Goal: Task Accomplishment & Management: Manage account settings

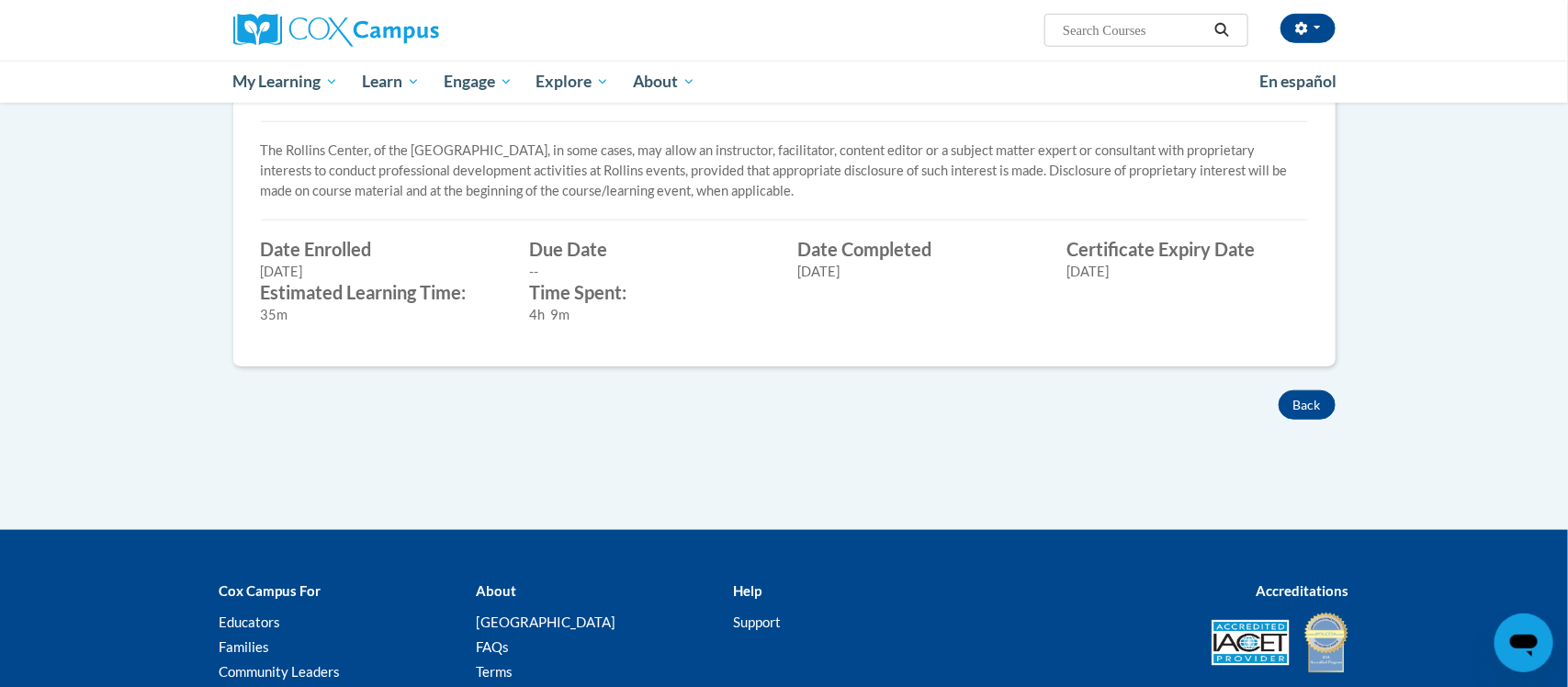
scroll to position [649, 0]
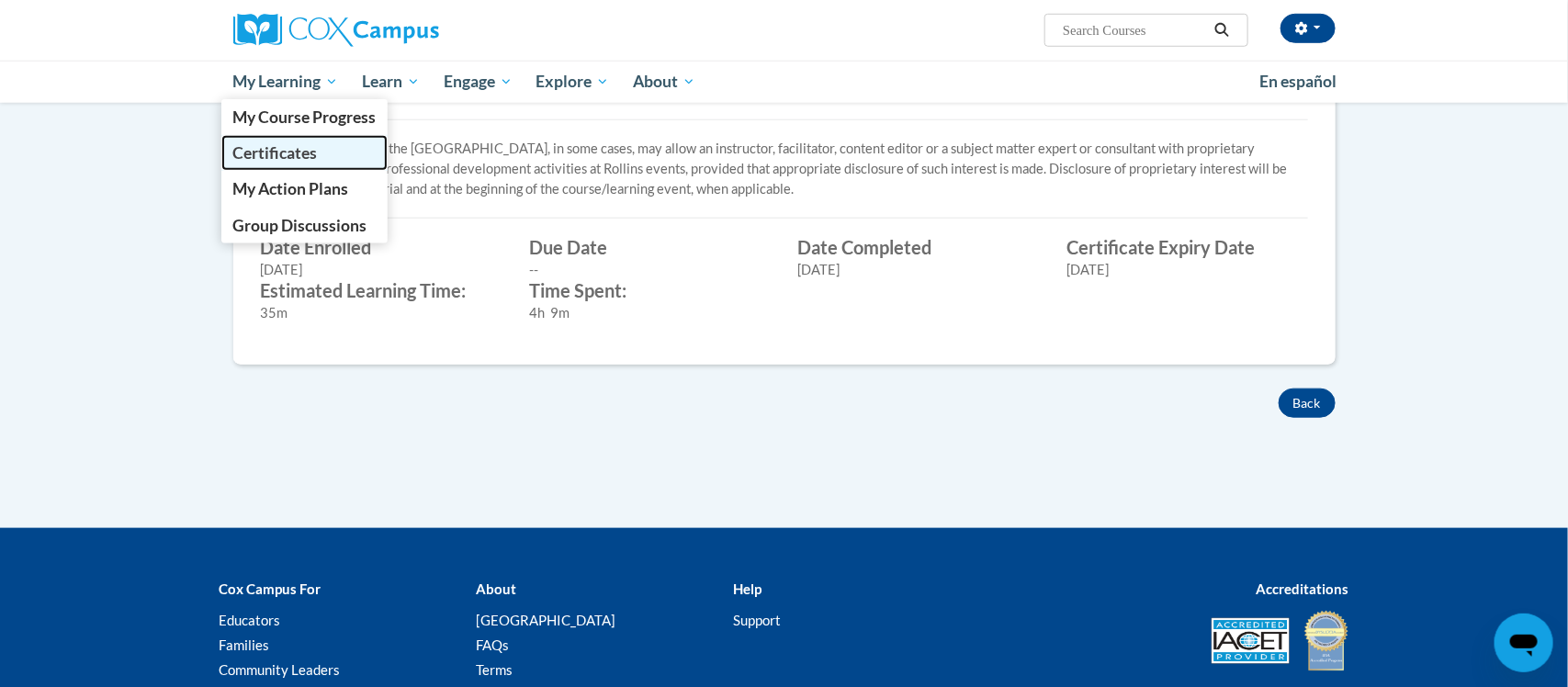
click at [312, 153] on span "Certificates" at bounding box center [274, 152] width 84 height 19
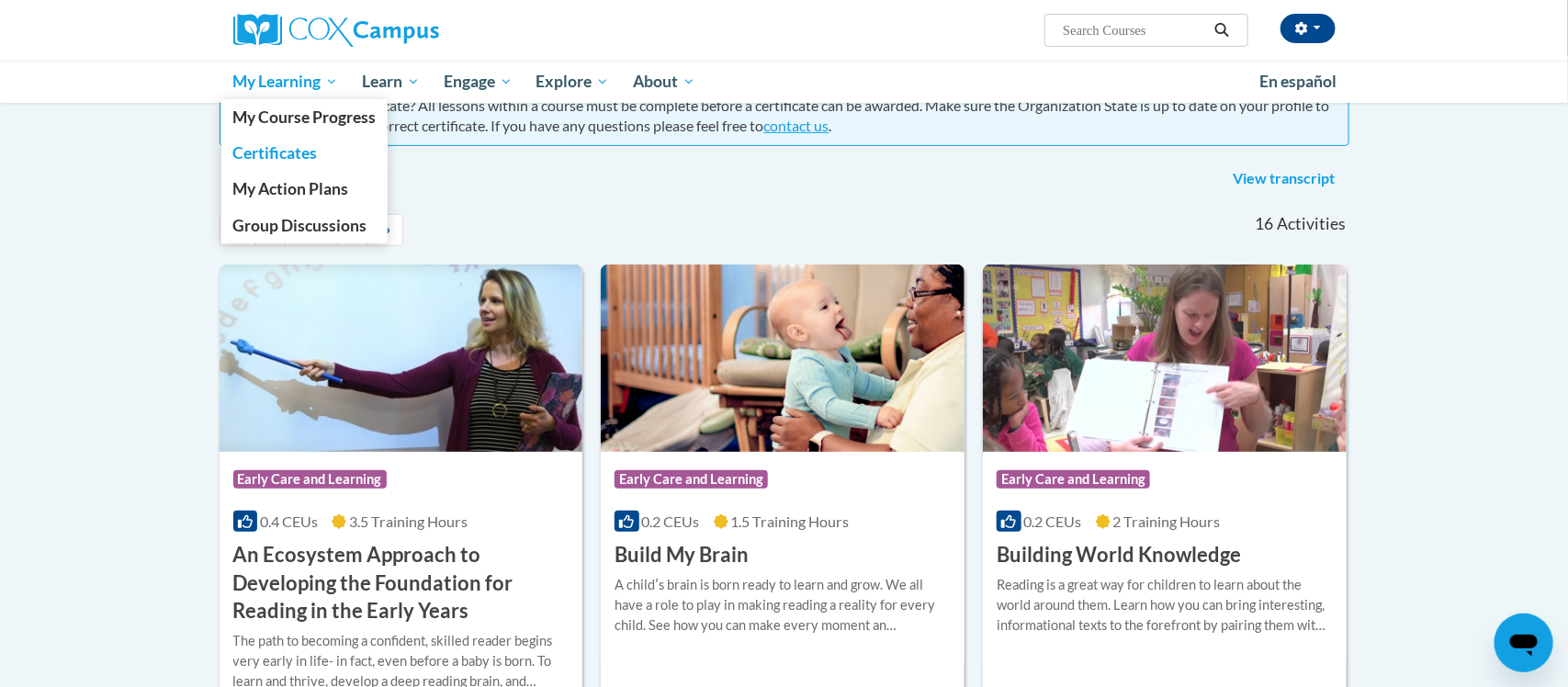
scroll to position [214, 0]
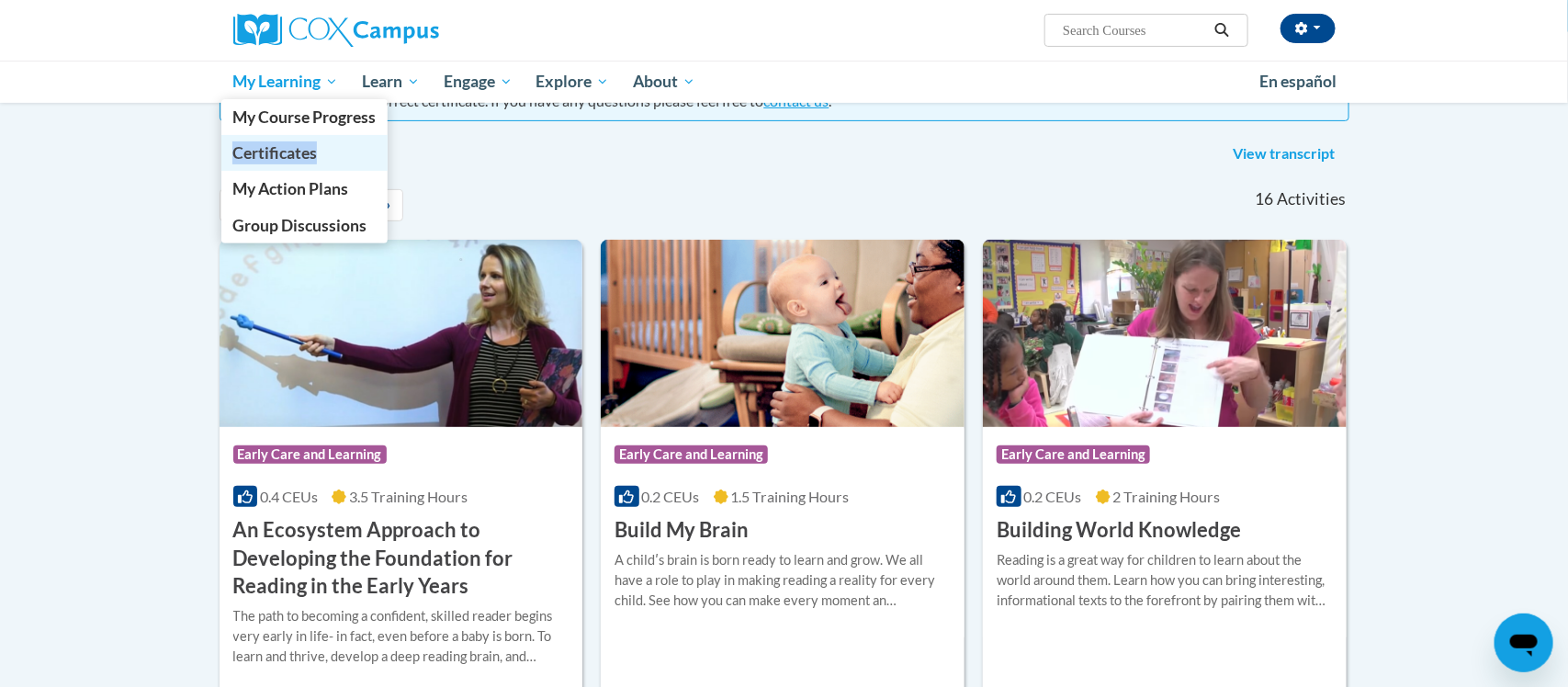
click at [281, 153] on span "Certificates" at bounding box center [274, 152] width 84 height 19
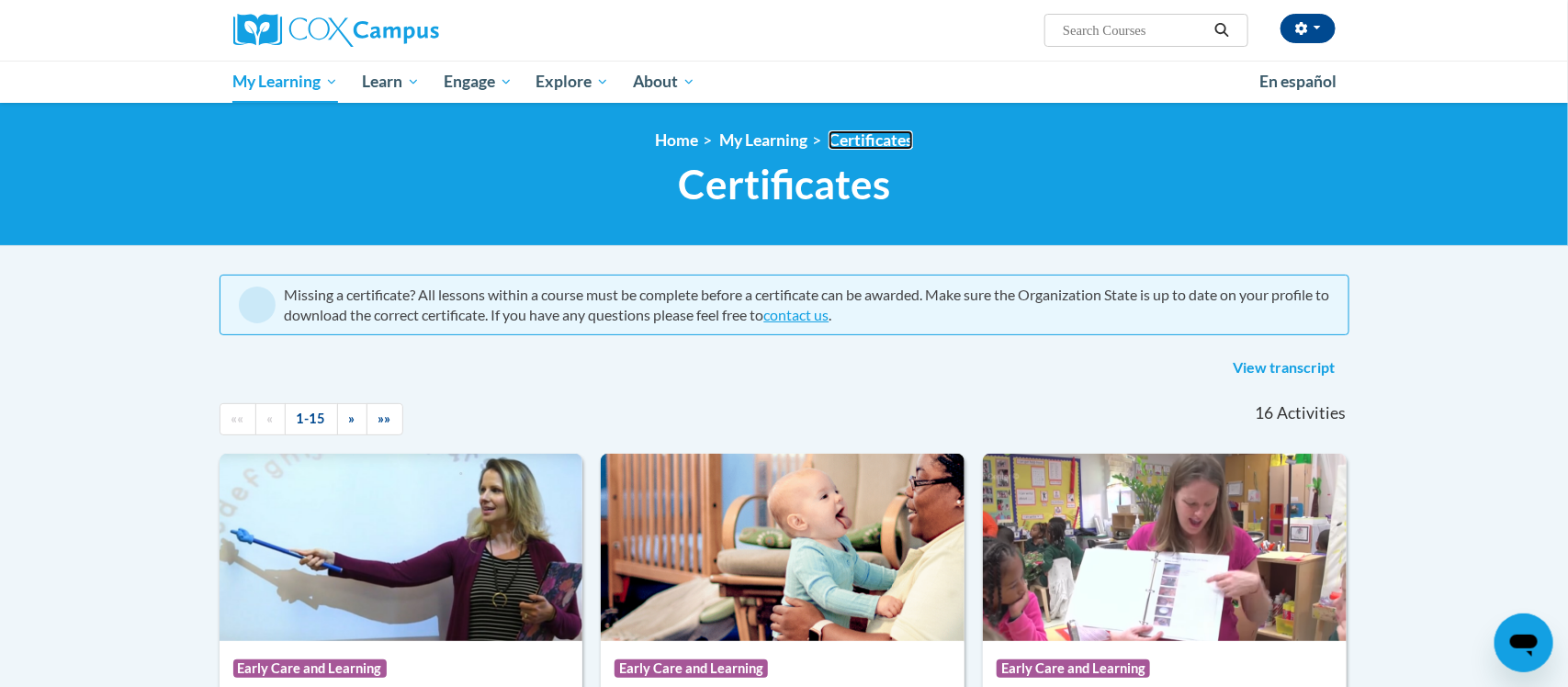
click at [848, 140] on link "Certificates" at bounding box center [870, 140] width 84 height 19
click at [344, 429] on link "»" at bounding box center [352, 419] width 31 height 32
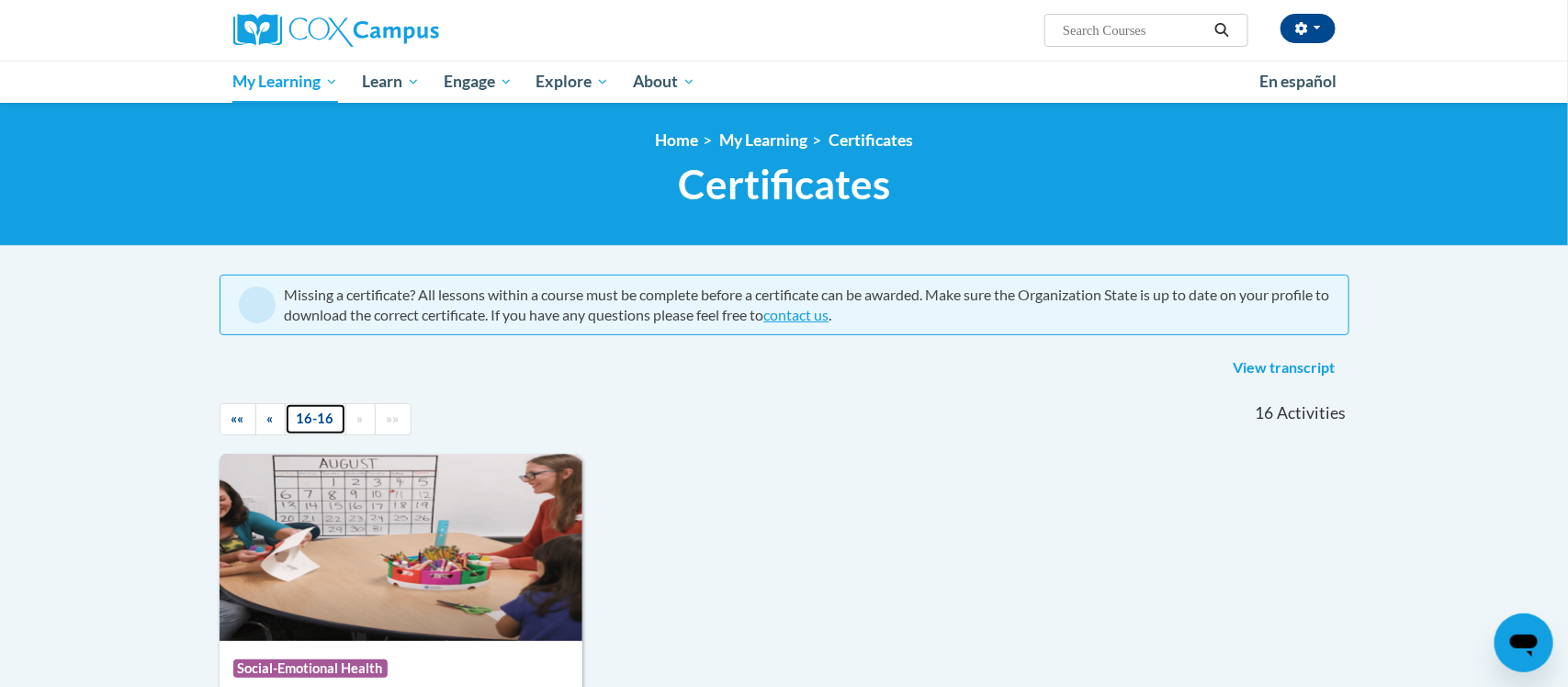
click at [323, 427] on link "16-16" at bounding box center [316, 419] width 61 height 32
click at [255, 428] on link "«" at bounding box center [270, 419] width 31 height 32
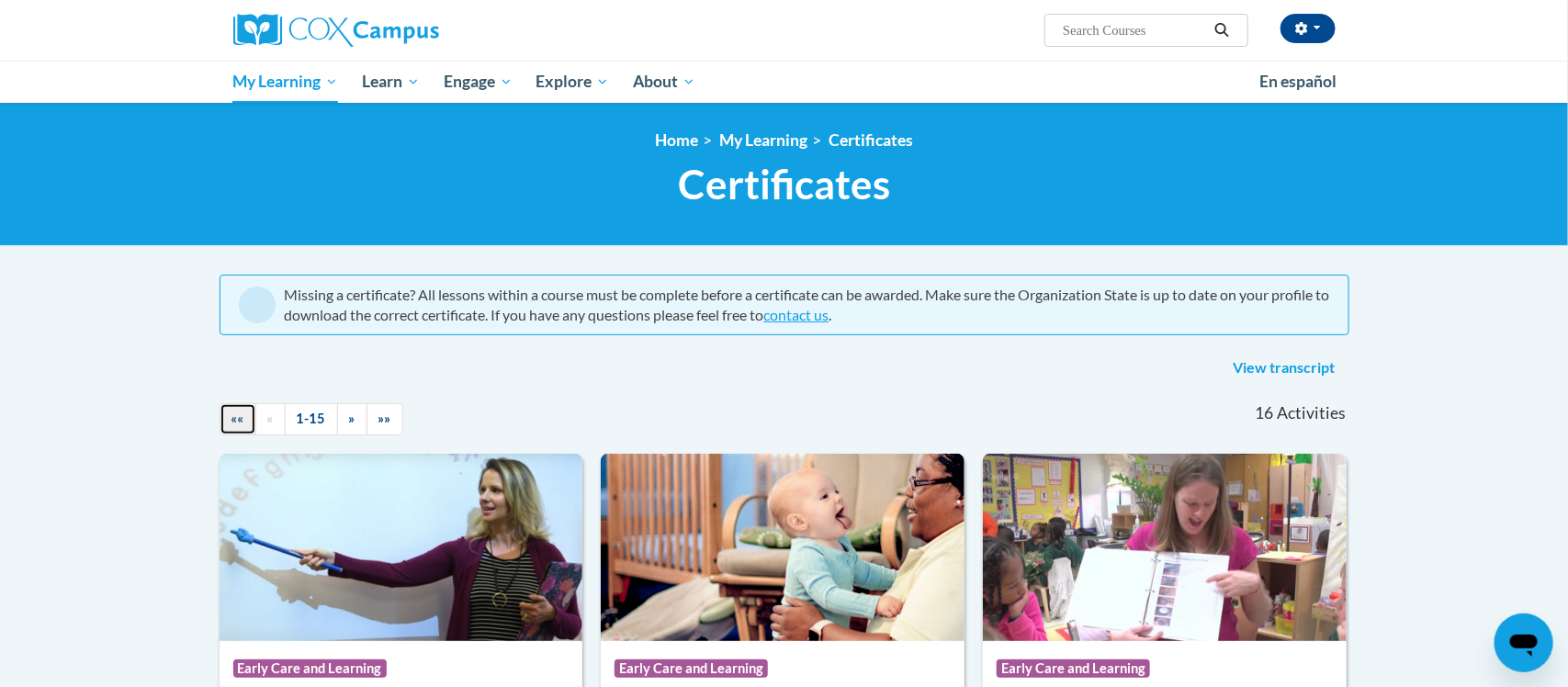
click at [243, 418] on span "««" at bounding box center [238, 419] width 13 height 16
click at [1309, 372] on link "View transcript" at bounding box center [1284, 368] width 130 height 30
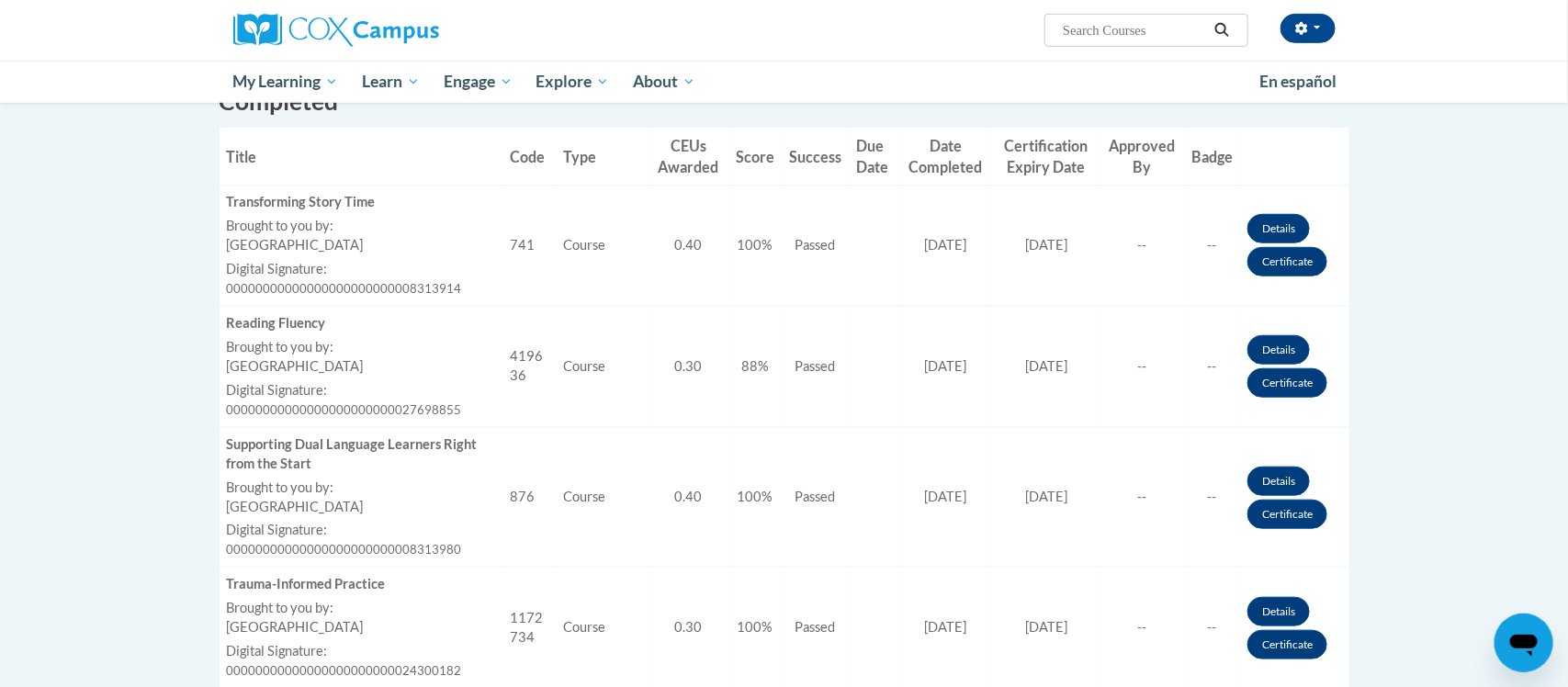
scroll to position [503, 0]
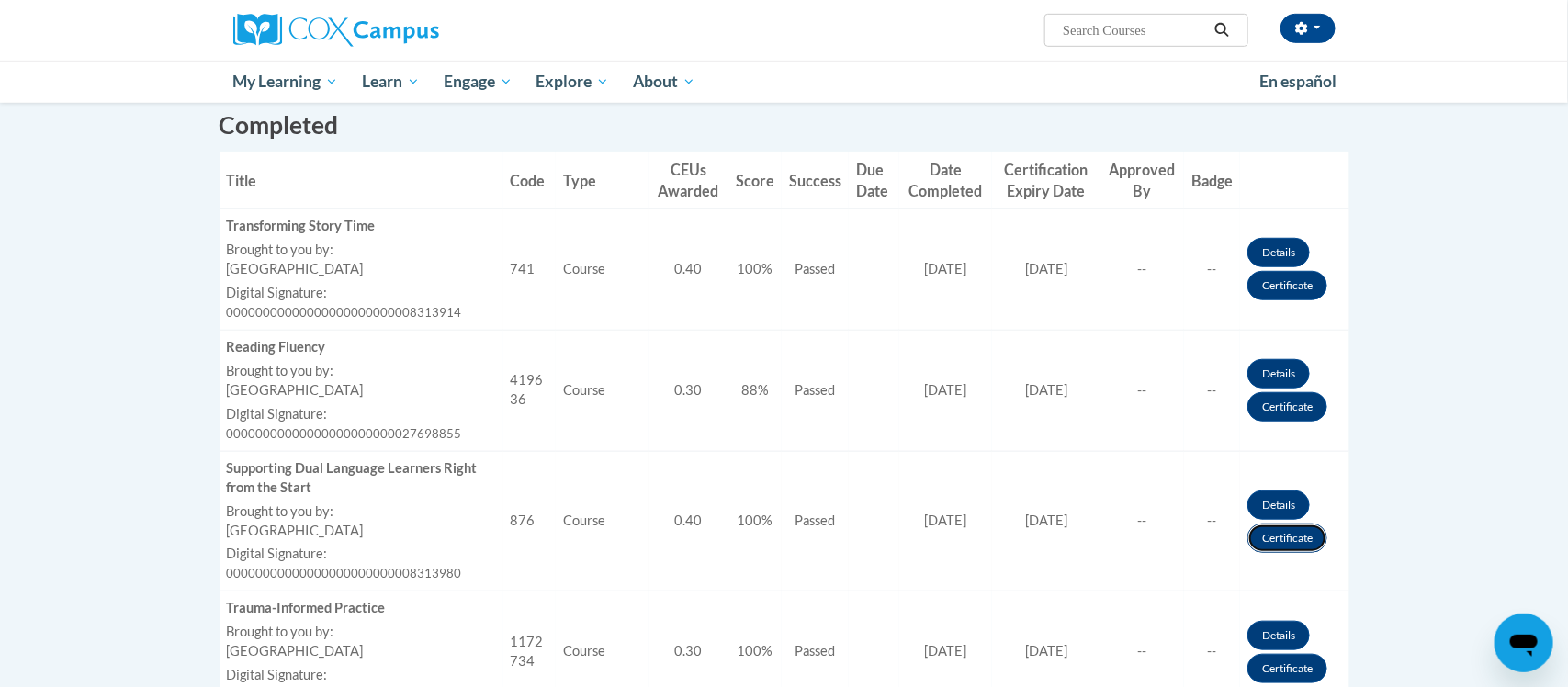
click at [1268, 536] on link "Certificate" at bounding box center [1287, 539] width 80 height 30
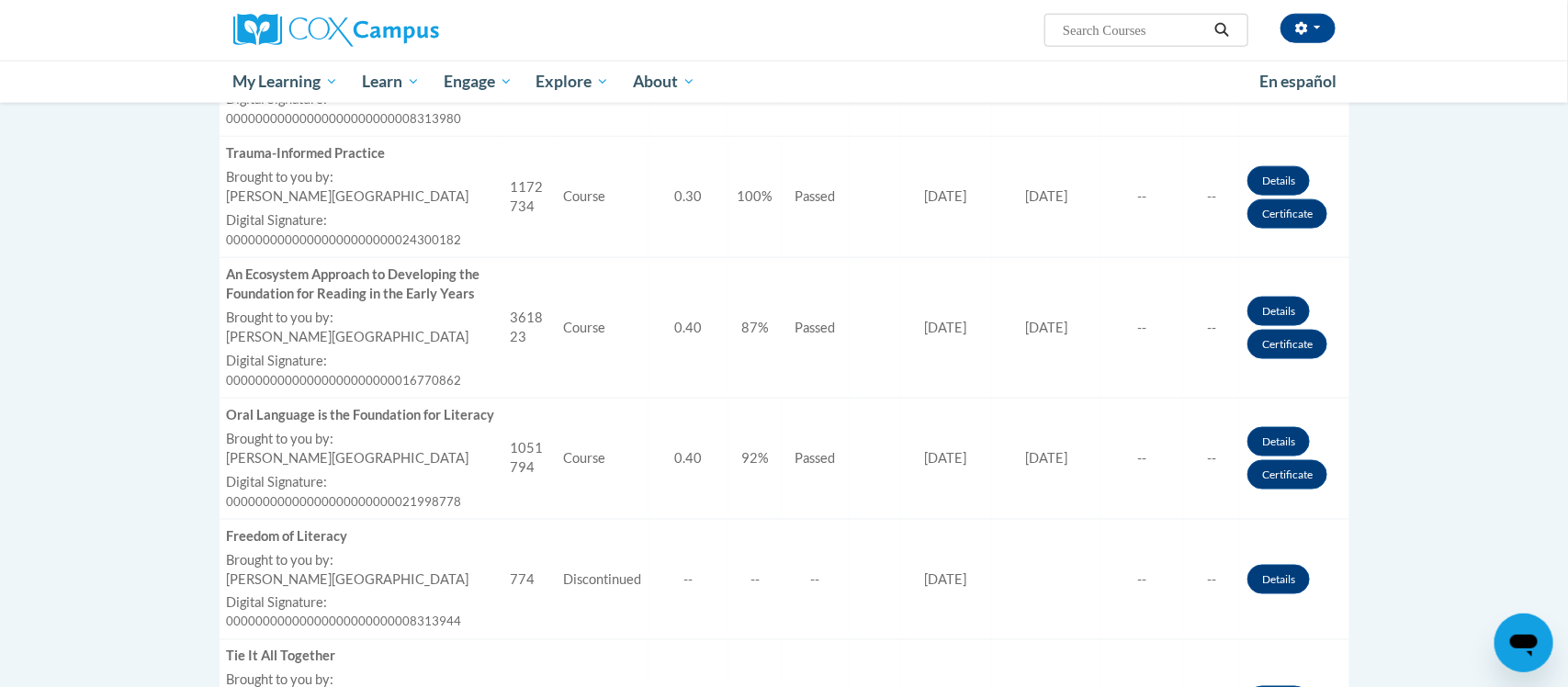
scroll to position [950, 0]
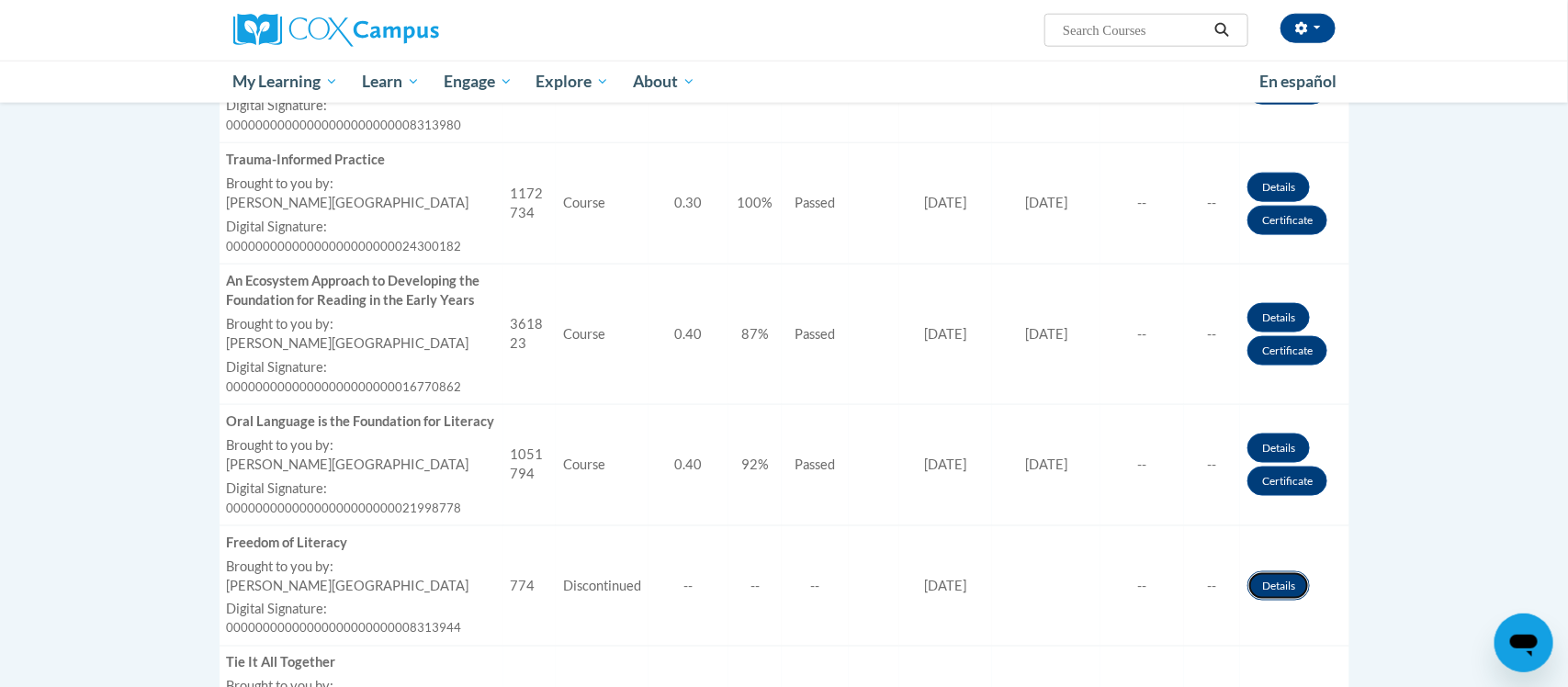
click at [1272, 601] on link "Details" at bounding box center [1278, 586] width 62 height 30
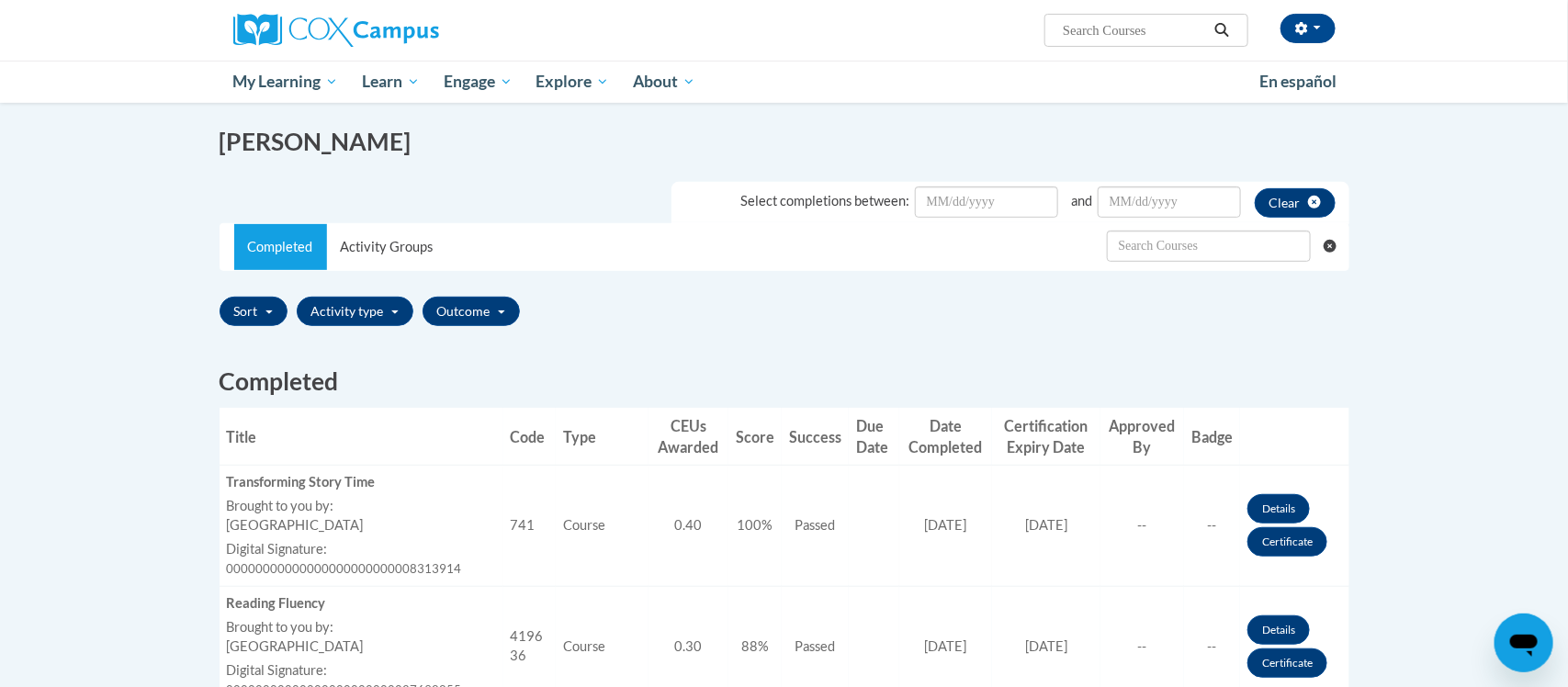
scroll to position [301, 0]
